Goal: Use online tool/utility: Utilize a website feature to perform a specific function

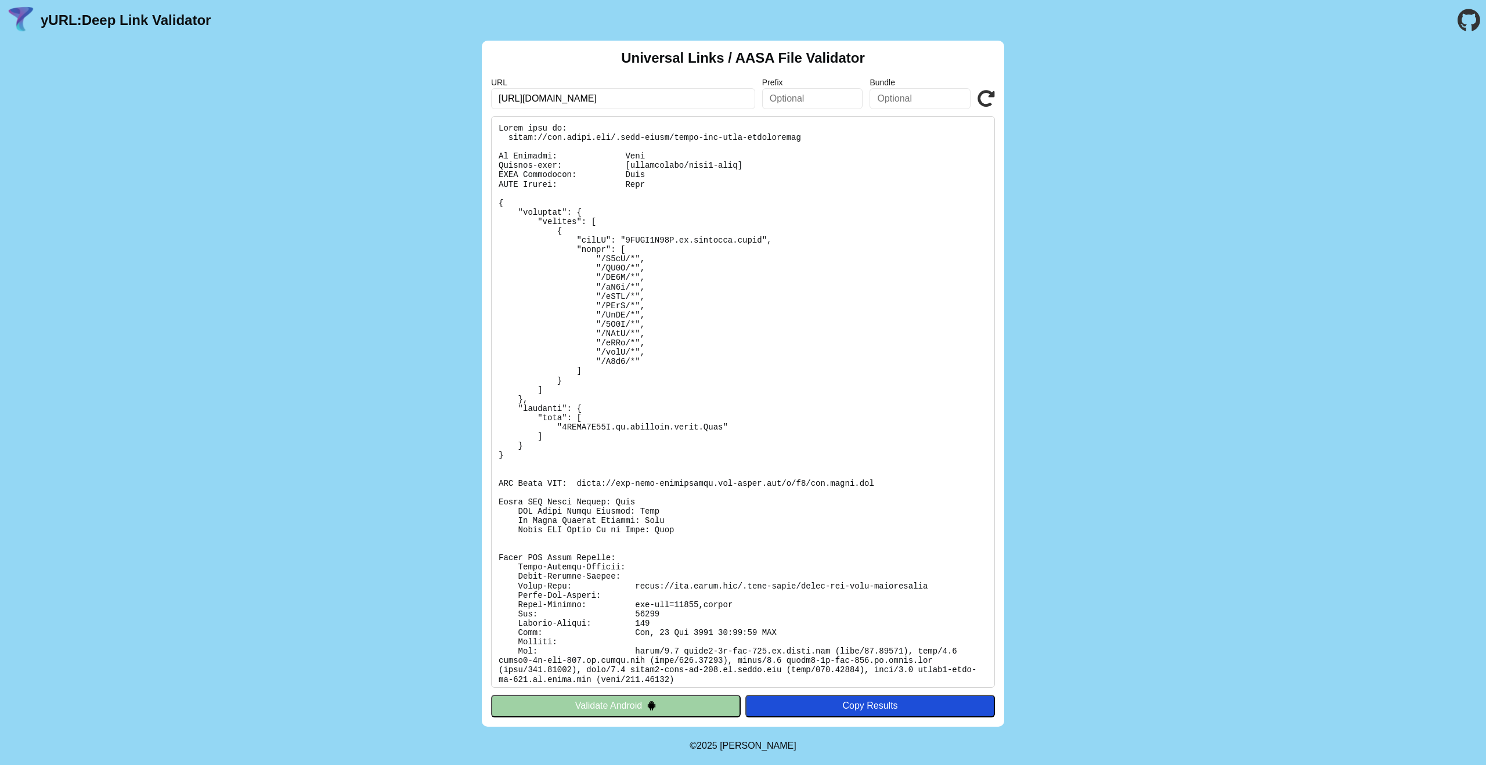
type input "[URL][DOMAIN_NAME]"
click button "Validate" at bounding box center [0, 0] width 0 height 0
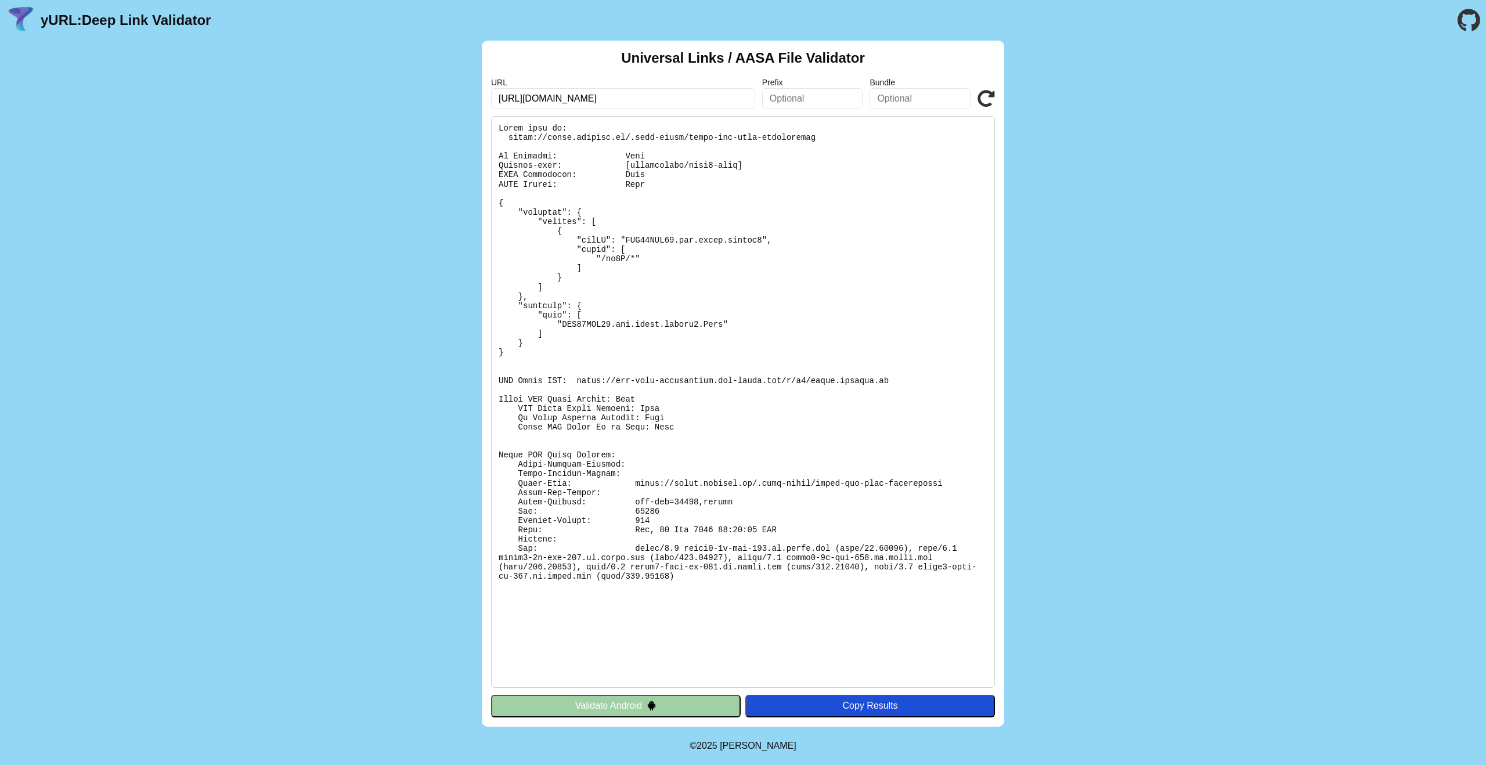
click at [674, 246] on pre at bounding box center [743, 402] width 504 height 572
click at [738, 238] on pre at bounding box center [743, 402] width 504 height 572
drag, startPoint x: 626, startPoint y: 240, endPoint x: 818, endPoint y: 246, distance: 191.6
click at [763, 239] on pre at bounding box center [743, 402] width 504 height 572
click at [672, 389] on pre at bounding box center [743, 402] width 504 height 572
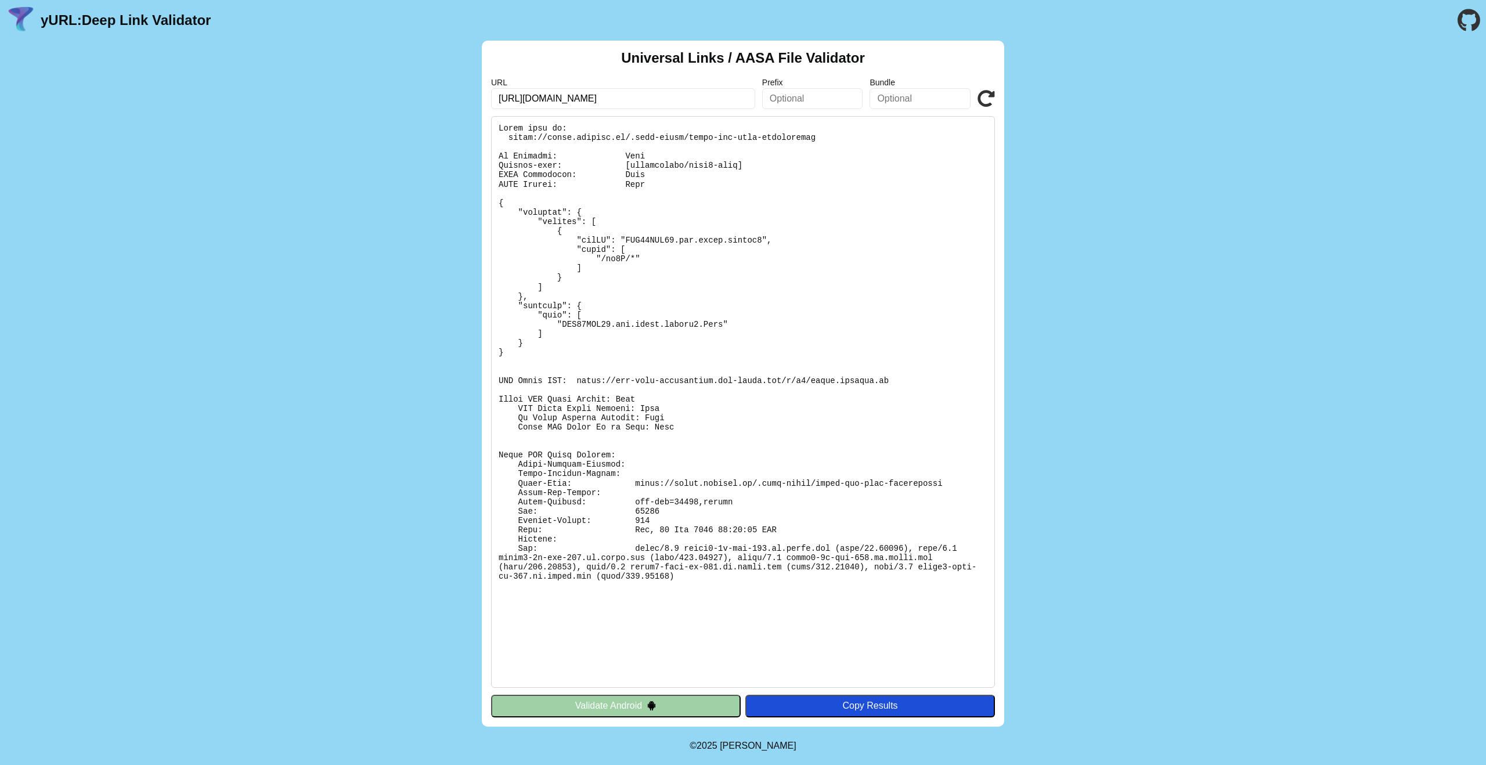
drag, startPoint x: 675, startPoint y: 516, endPoint x: 665, endPoint y: 516, distance: 9.9
click at [673, 516] on pre at bounding box center [743, 402] width 504 height 572
click at [696, 507] on pre at bounding box center [743, 402] width 504 height 572
drag, startPoint x: 718, startPoint y: 531, endPoint x: 778, endPoint y: 531, distance: 61.0
click at [779, 531] on pre at bounding box center [743, 402] width 504 height 572
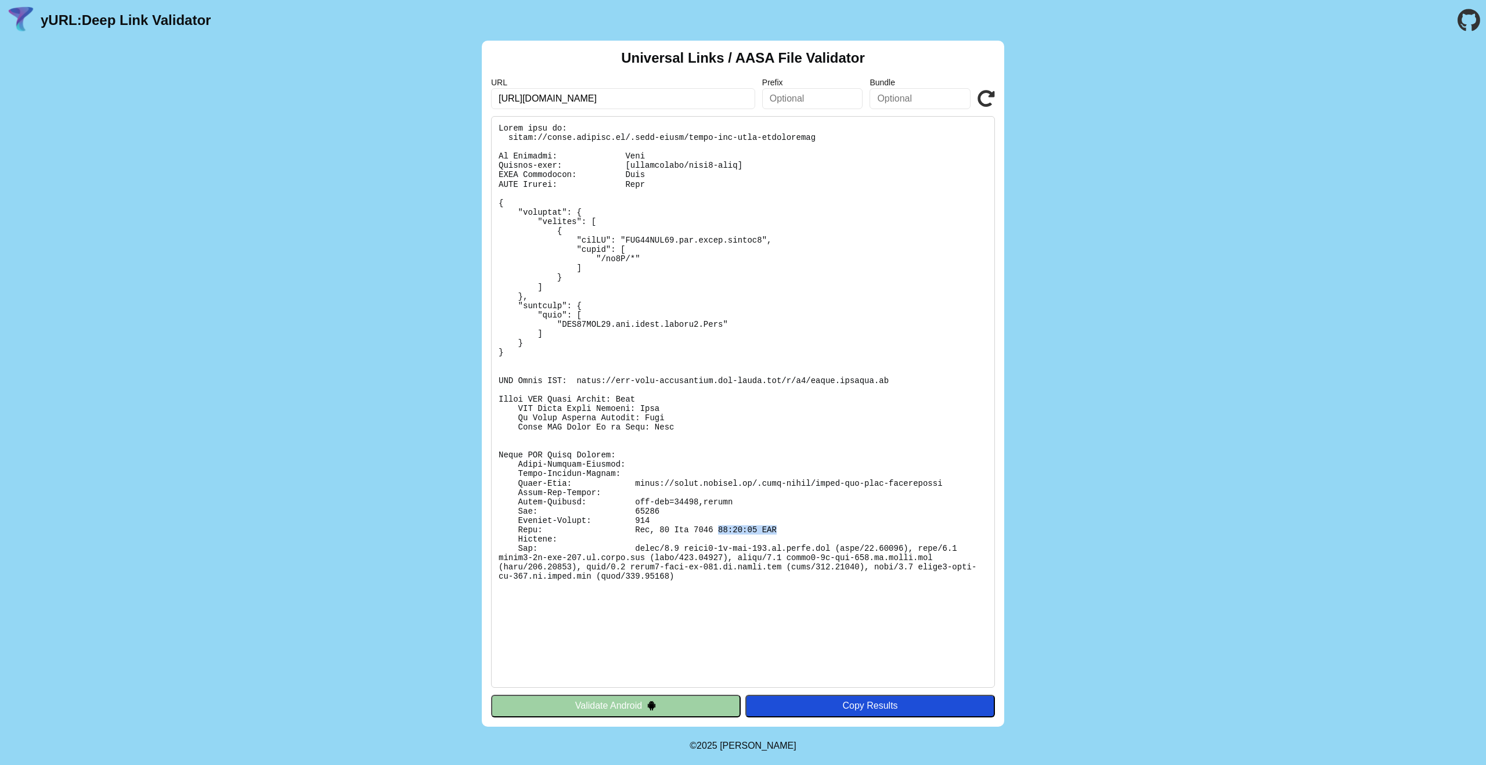
copy pre "06:14:22 GMT"
drag, startPoint x: 531, startPoint y: 100, endPoint x: 638, endPoint y: 108, distance: 107.1
click at [638, 108] on input "[URL][DOMAIN_NAME]" at bounding box center [623, 98] width 264 height 21
click button "Validate" at bounding box center [0, 0] width 0 height 0
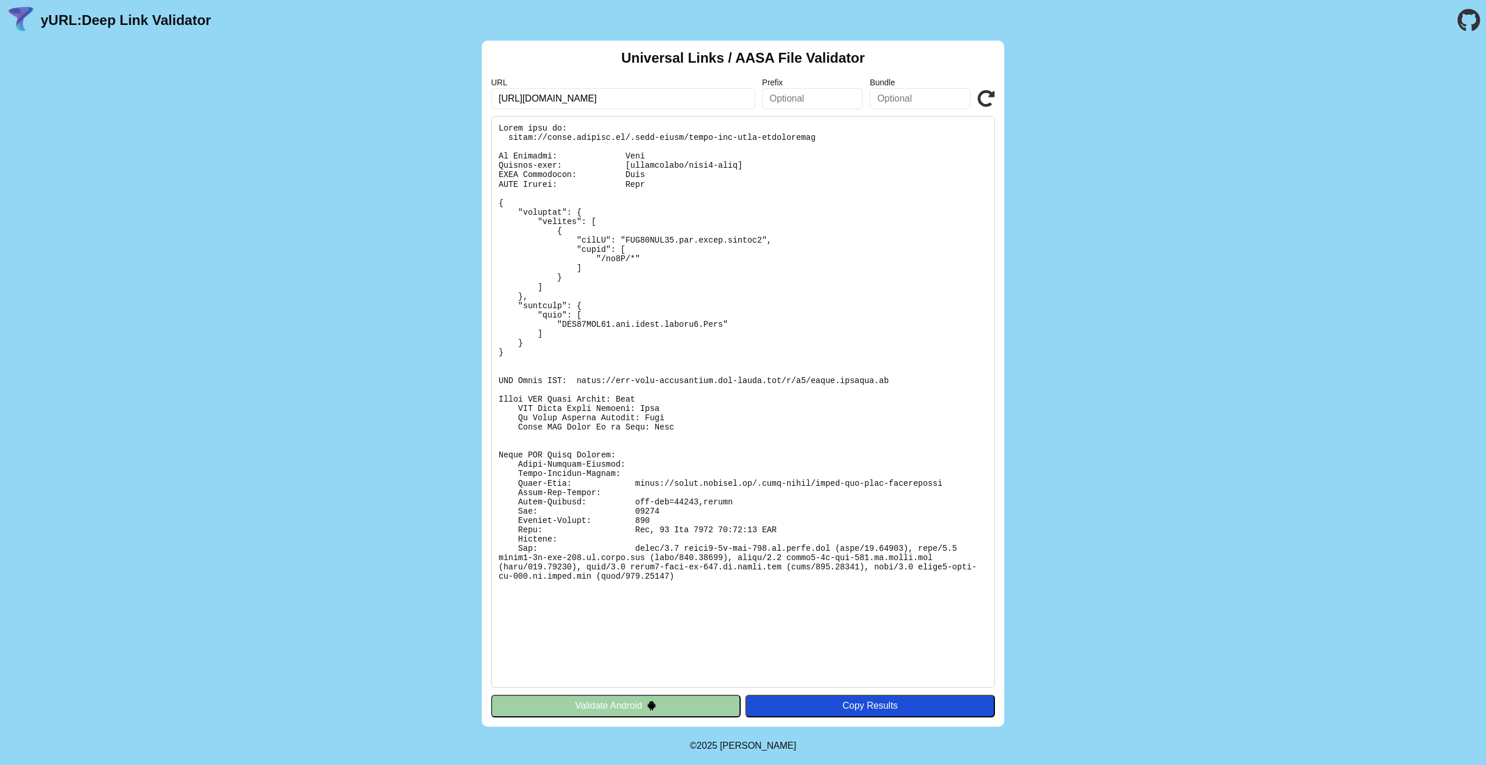
click at [634, 238] on pre at bounding box center [743, 402] width 504 height 572
drag, startPoint x: 571, startPoint y: 236, endPoint x: 682, endPoint y: 273, distance: 116.4
click at [682, 273] on pre at bounding box center [743, 402] width 504 height 572
click at [523, 222] on pre at bounding box center [743, 402] width 504 height 572
drag, startPoint x: 557, startPoint y: 227, endPoint x: 592, endPoint y: 283, distance: 65.7
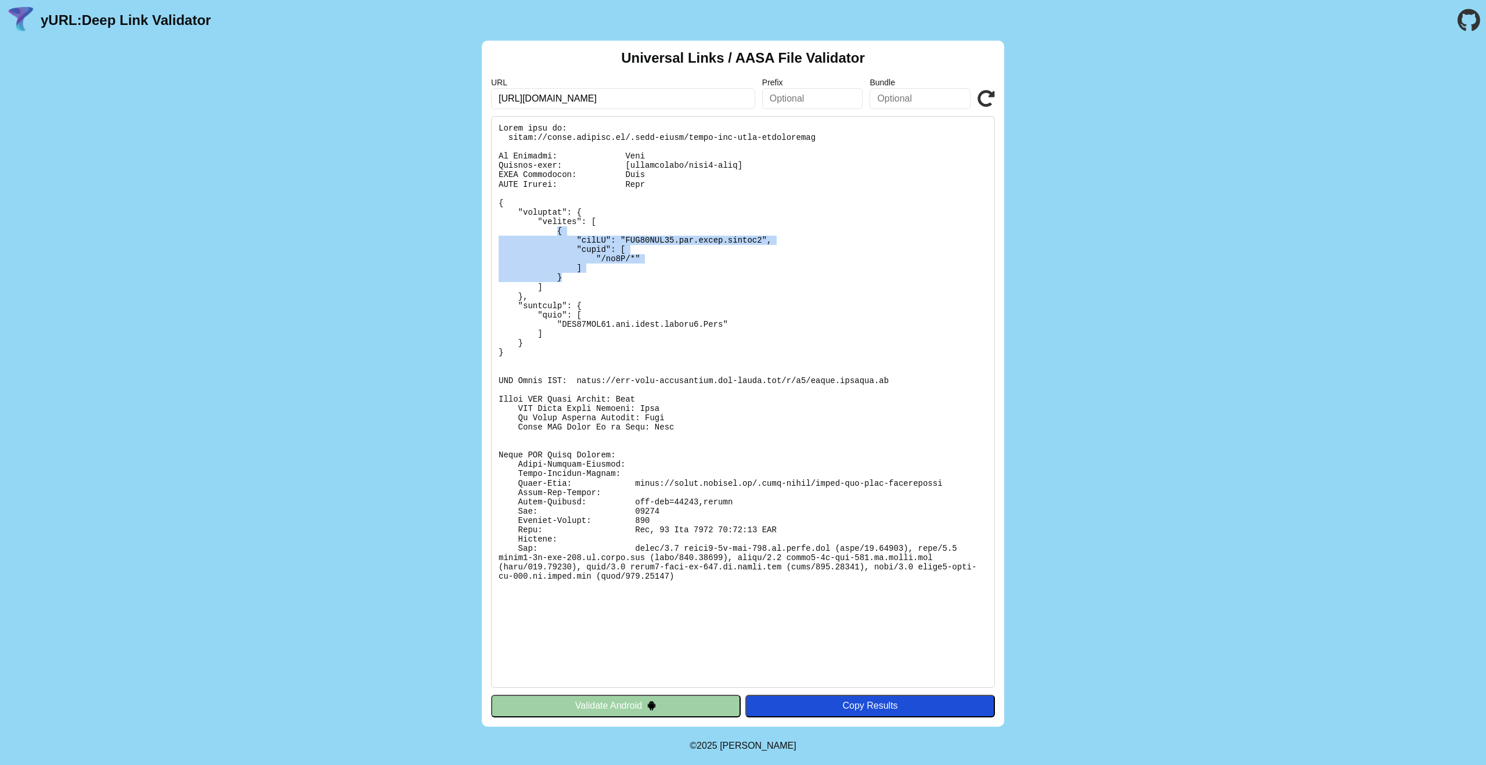
click at [576, 279] on pre at bounding box center [743, 402] width 504 height 572
click at [665, 382] on pre at bounding box center [743, 402] width 504 height 572
click at [640, 372] on pre at bounding box center [743, 402] width 504 height 572
click at [588, 388] on pre at bounding box center [743, 402] width 504 height 572
drag, startPoint x: 577, startPoint y: 382, endPoint x: 853, endPoint y: 387, distance: 276.4
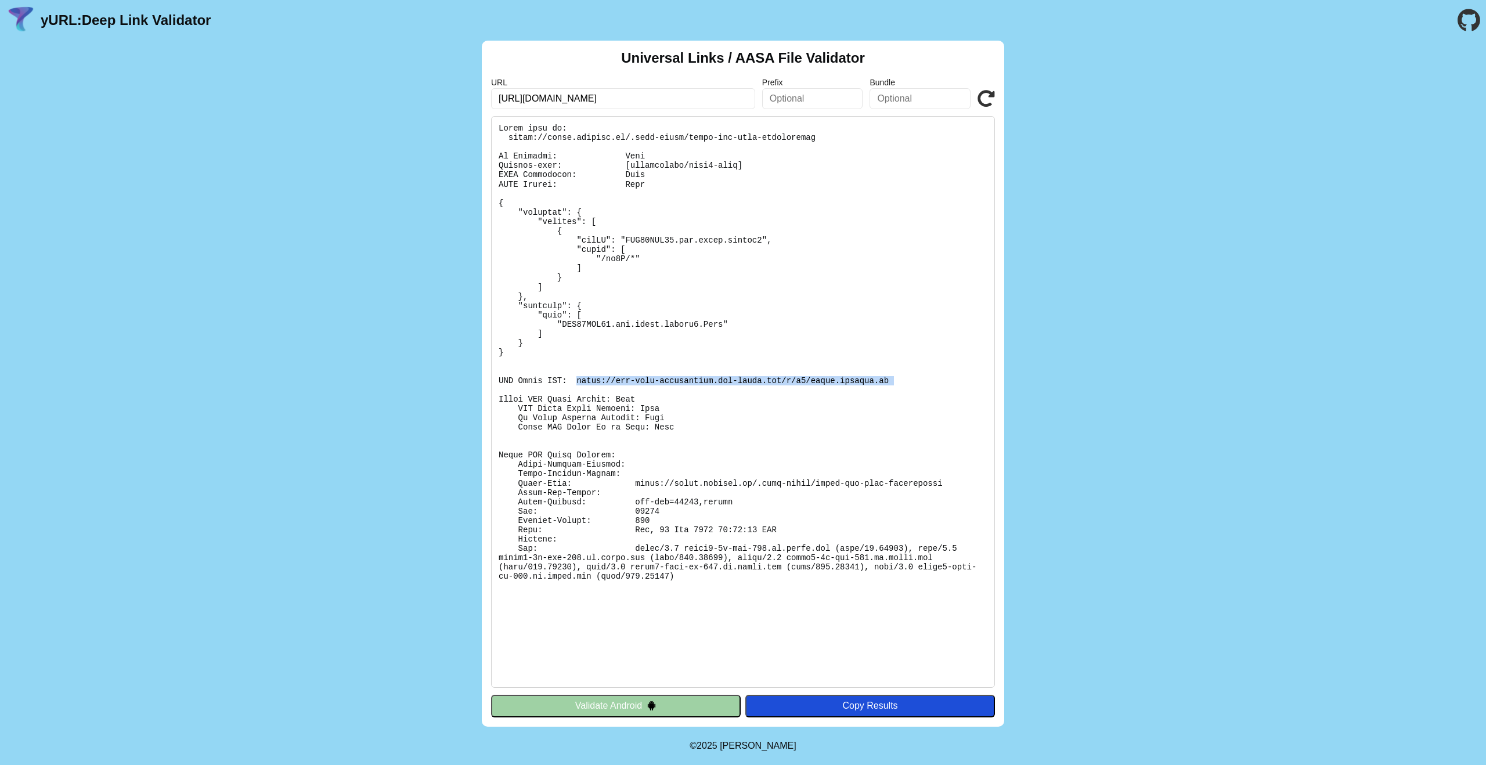
click at [853, 387] on pre at bounding box center [743, 402] width 504 height 572
copy pre "https://app-site-association.cdn-apple.com/a/v1/fyers.onelink.me"
click at [594, 701] on button "Validate Android" at bounding box center [616, 706] width 250 height 22
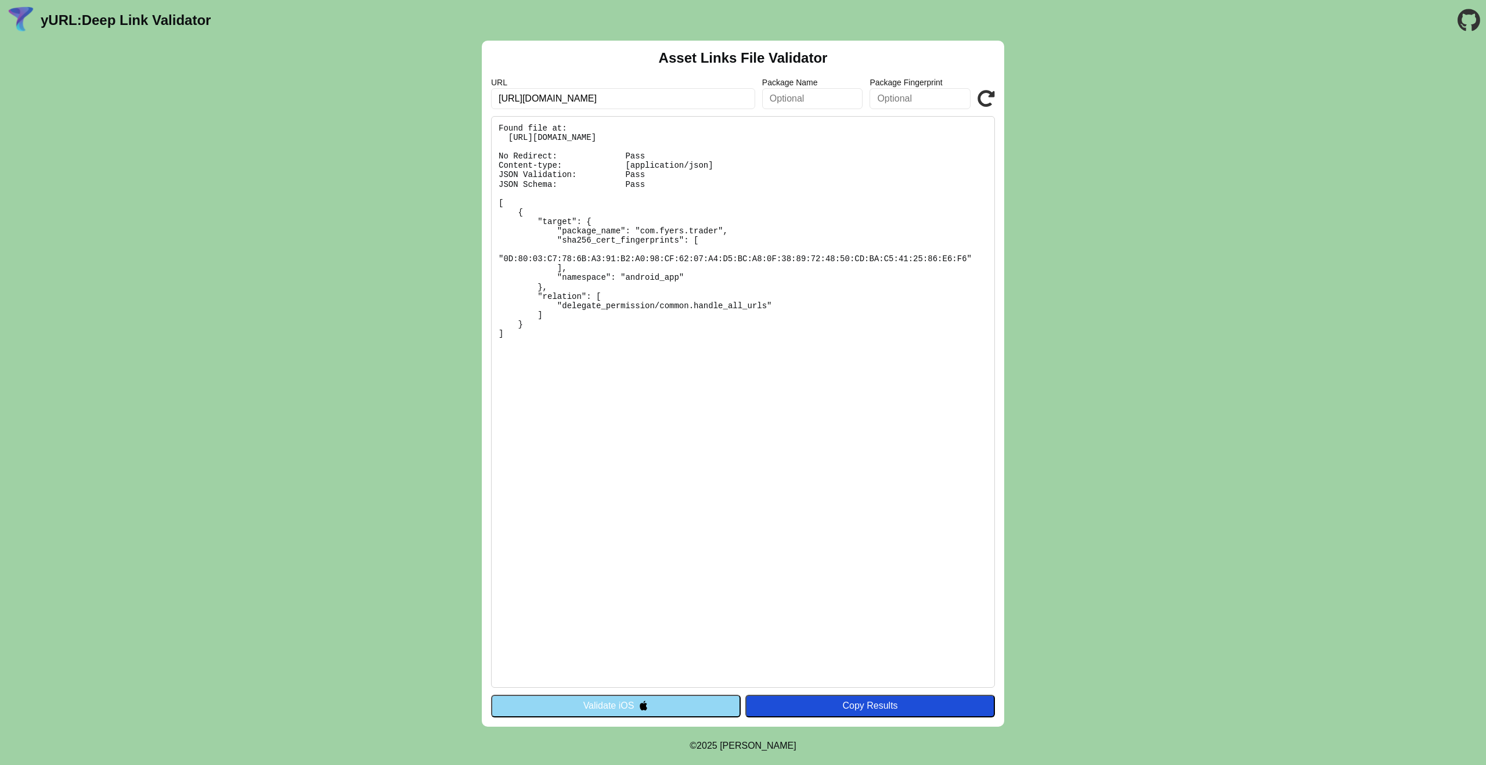
click at [675, 705] on button "Validate iOS" at bounding box center [616, 706] width 250 height 22
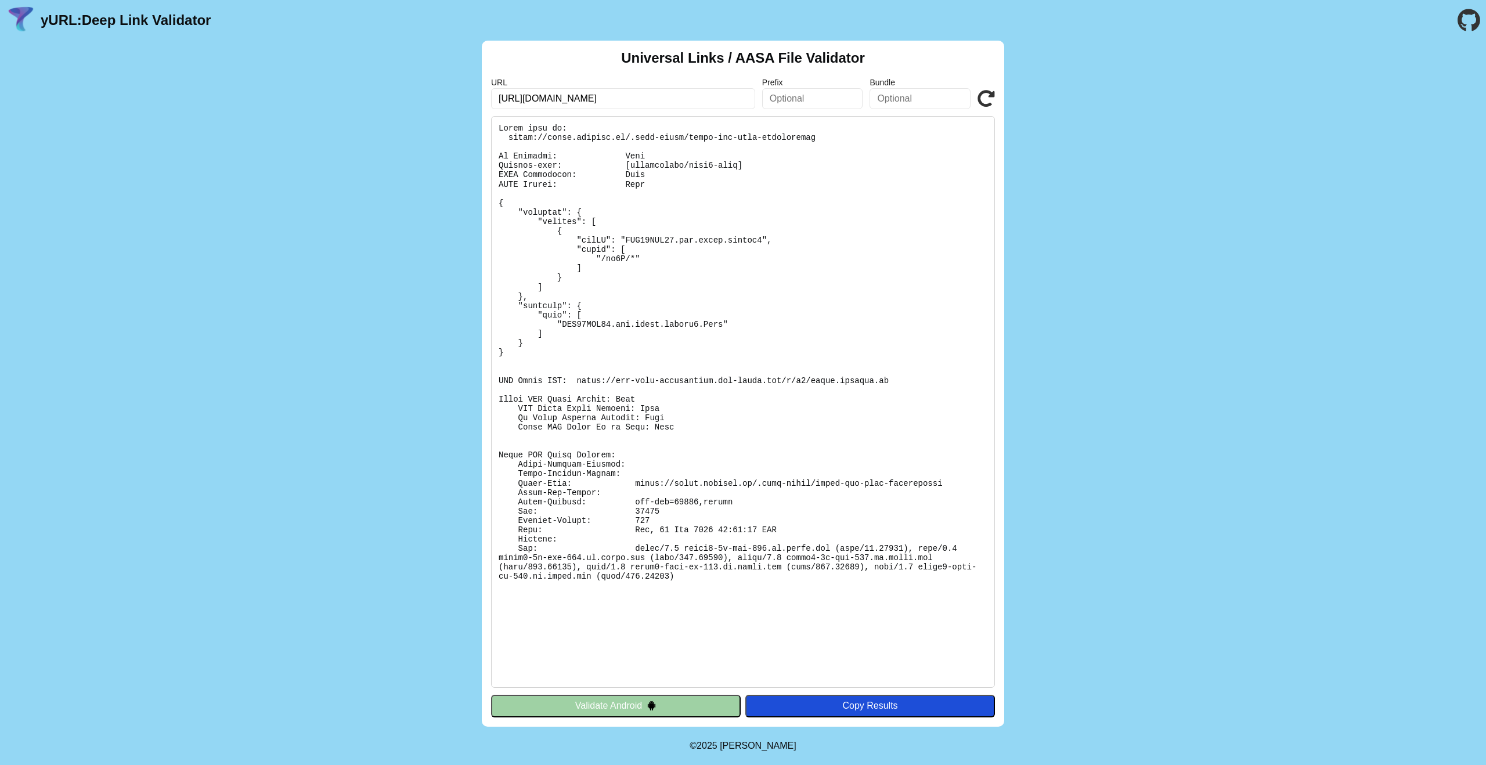
click at [684, 524] on pre at bounding box center [743, 402] width 504 height 572
drag, startPoint x: 709, startPoint y: 528, endPoint x: 793, endPoint y: 527, distance: 84.2
click at [778, 527] on pre at bounding box center [743, 402] width 504 height 572
click at [702, 244] on pre at bounding box center [743, 402] width 504 height 572
click at [656, 514] on pre at bounding box center [743, 402] width 504 height 572
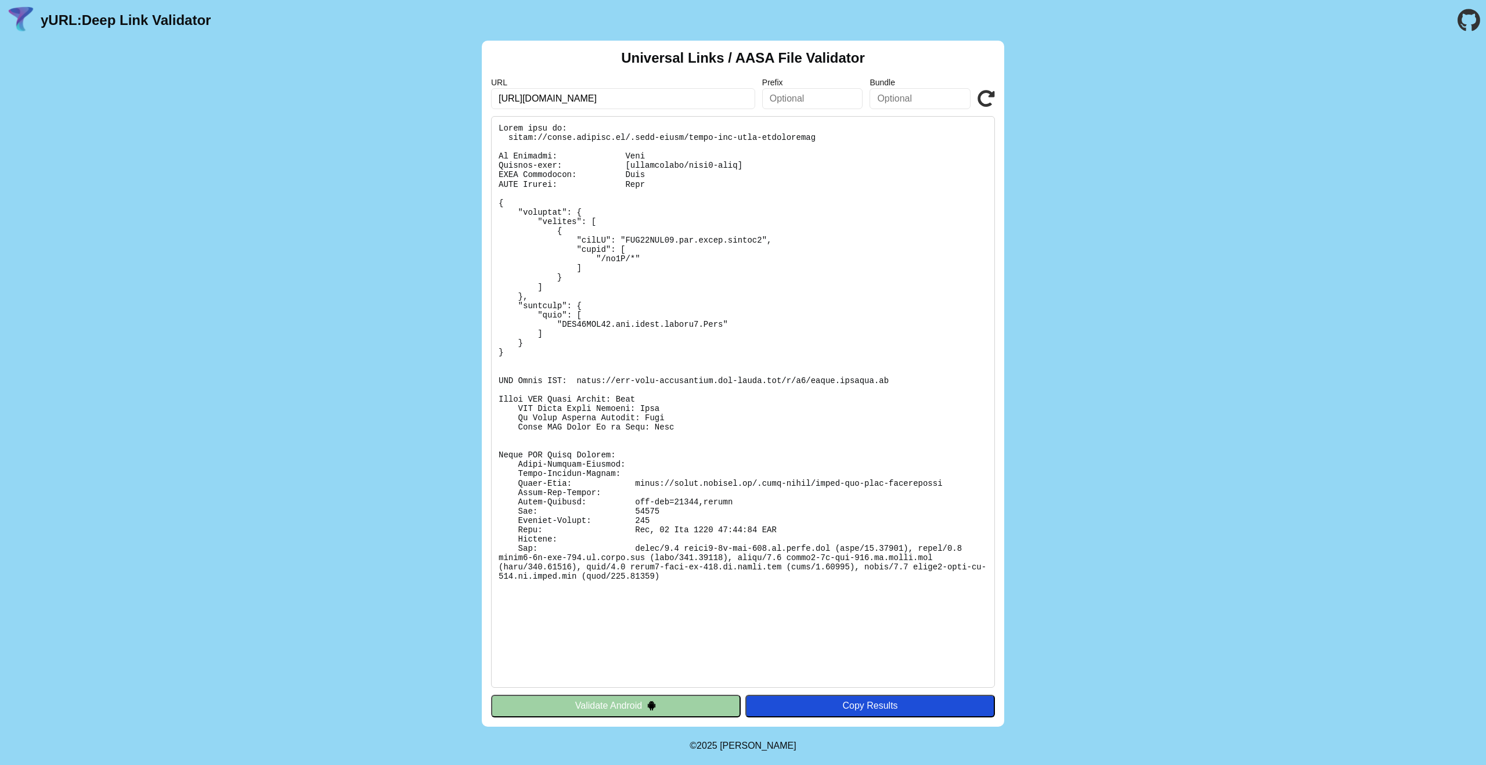
click at [646, 510] on pre at bounding box center [743, 402] width 504 height 572
click at [646, 509] on pre at bounding box center [743, 402] width 504 height 572
click at [701, 506] on pre at bounding box center [743, 402] width 504 height 572
click at [650, 508] on pre at bounding box center [743, 402] width 504 height 572
click at [650, 507] on pre at bounding box center [743, 402] width 504 height 572
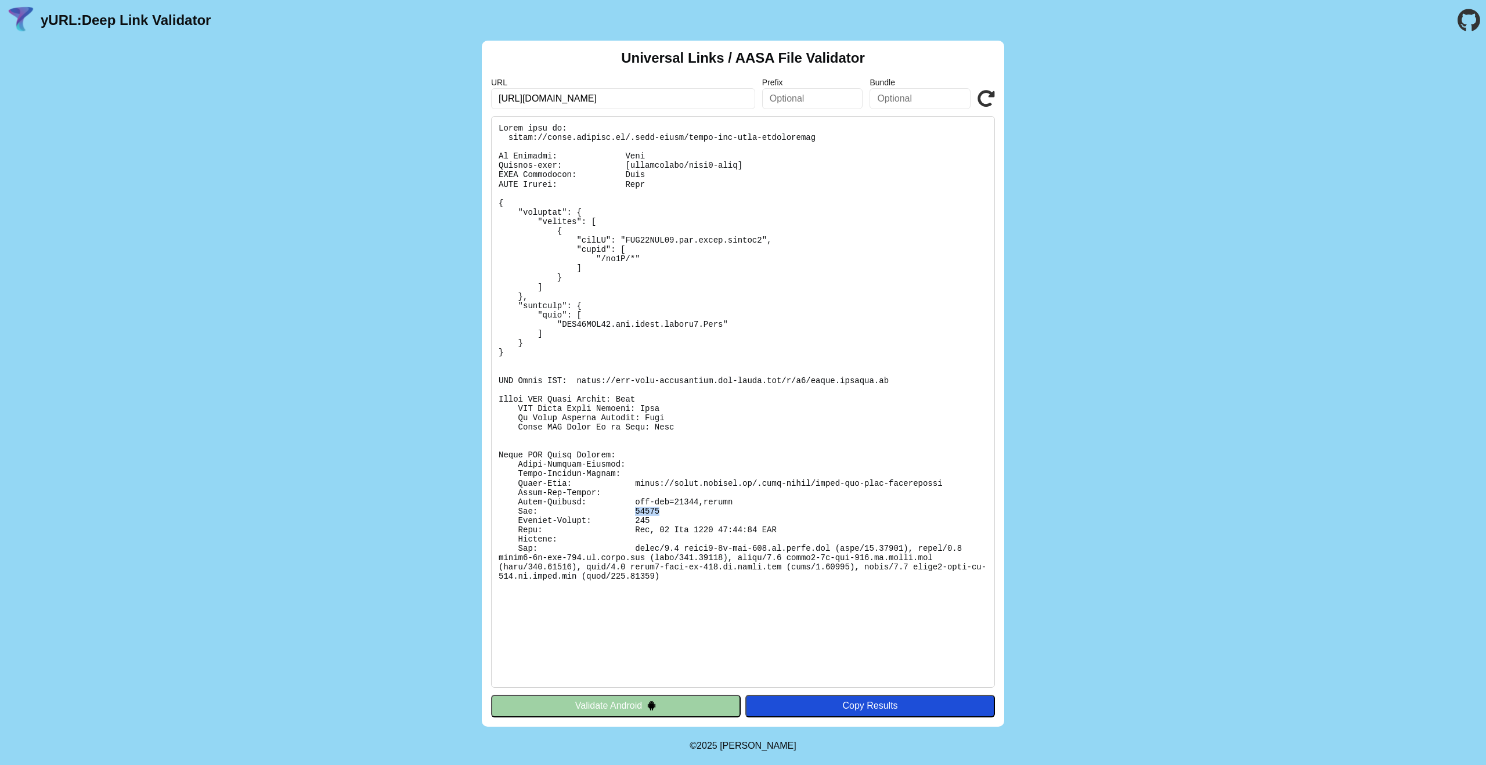
copy pre "14404"
